Goal: Task Accomplishment & Management: Use online tool/utility

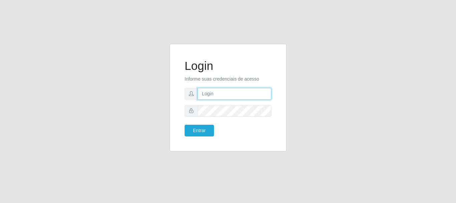
click at [225, 93] on input "text" at bounding box center [235, 94] width 74 height 12
type input "[EMAIL_ADDRESS][DOMAIN_NAME]"
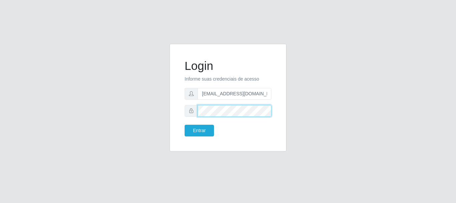
click at [185, 125] on button "Entrar" at bounding box center [199, 131] width 29 height 12
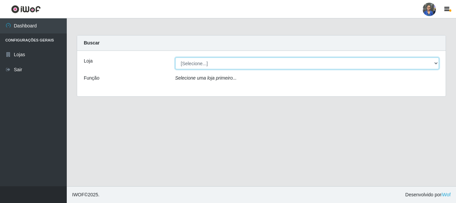
click at [435, 62] on select "[Selecione...] SuperFácil Atacado - Rodoviária" at bounding box center [307, 63] width 264 height 12
select select "400"
click at [175, 57] on select "[Selecione...] SuperFácil Atacado - Rodoviária" at bounding box center [307, 63] width 264 height 12
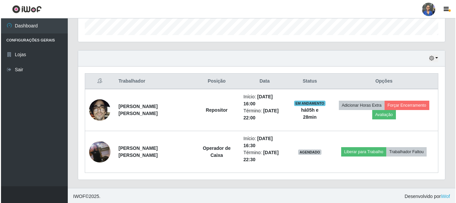
scroll to position [205, 0]
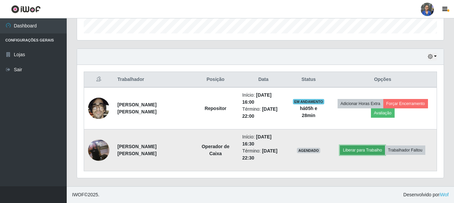
click at [359, 153] on button "Liberar para Trabalho" at bounding box center [362, 149] width 45 height 9
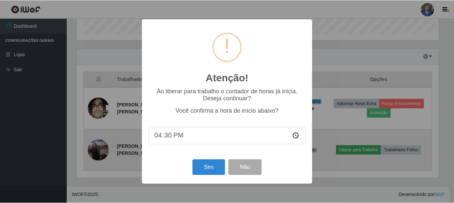
scroll to position [139, 364]
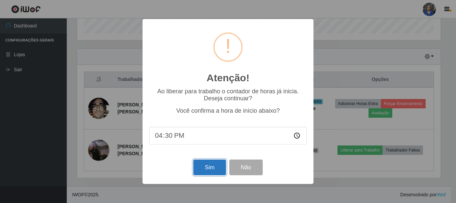
click at [199, 169] on button "Sim" at bounding box center [209, 167] width 32 height 16
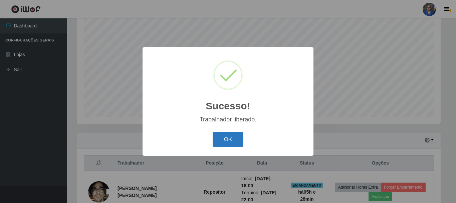
click at [219, 135] on button "OK" at bounding box center [228, 140] width 31 height 16
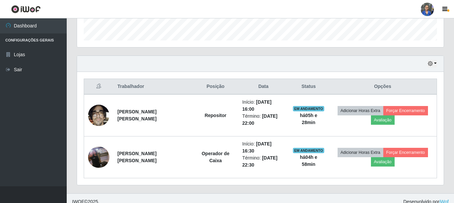
scroll to position [205, 0]
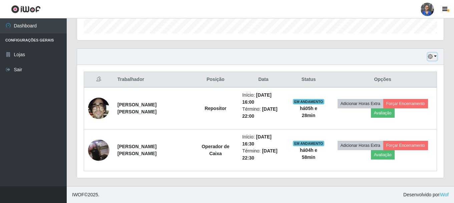
click at [436, 55] on button "button" at bounding box center [432, 57] width 9 height 8
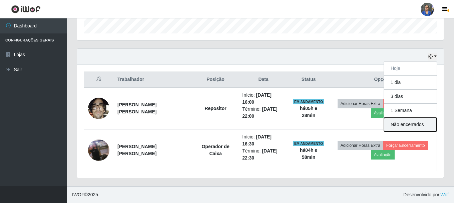
click at [403, 125] on button "Não encerrados" at bounding box center [410, 124] width 53 height 14
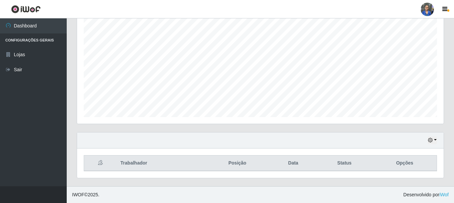
scroll to position [122, 0]
click at [437, 140] on button "button" at bounding box center [432, 140] width 9 height 8
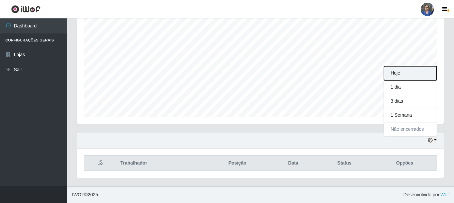
click at [395, 75] on button "Hoje" at bounding box center [410, 73] width 53 height 14
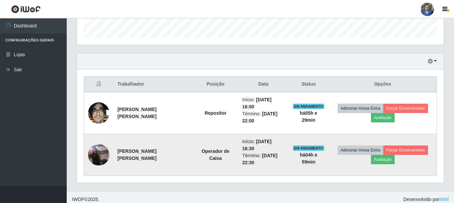
scroll to position [205, 0]
